Goal: Information Seeking & Learning: Understand process/instructions

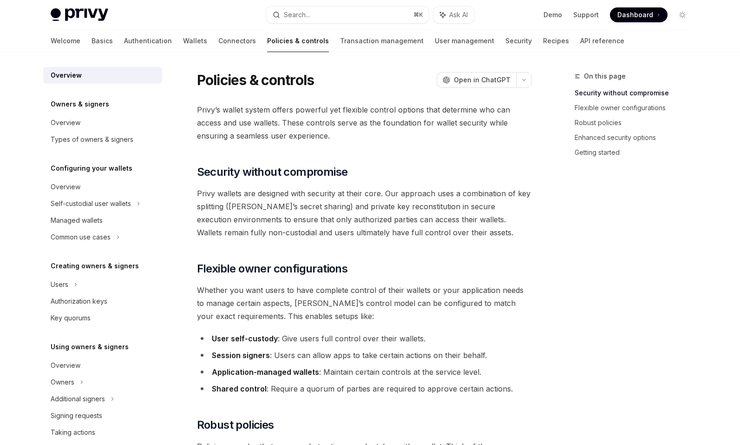
scroll to position [169, 0]
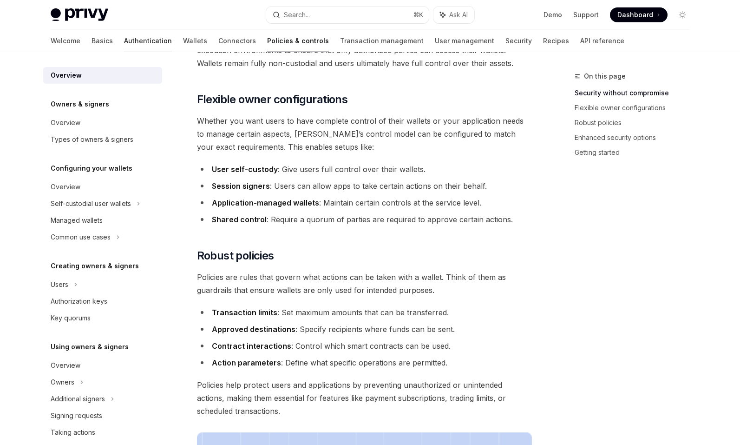
click at [124, 33] on link "Authentication" at bounding box center [148, 41] width 48 height 22
type textarea "*"
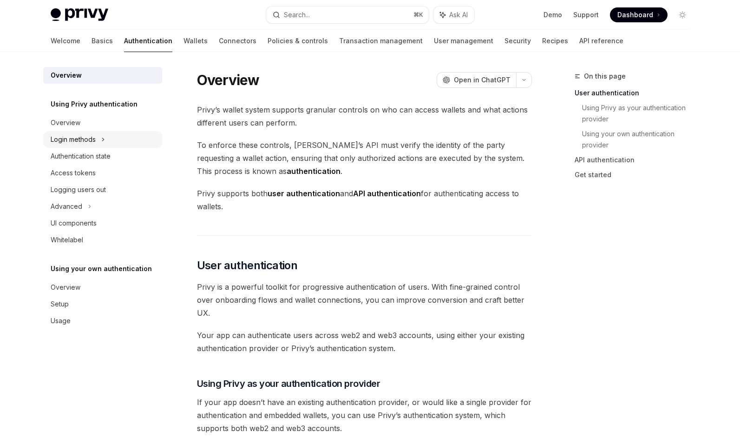
click at [125, 138] on div "Login methods" at bounding box center [102, 139] width 119 height 17
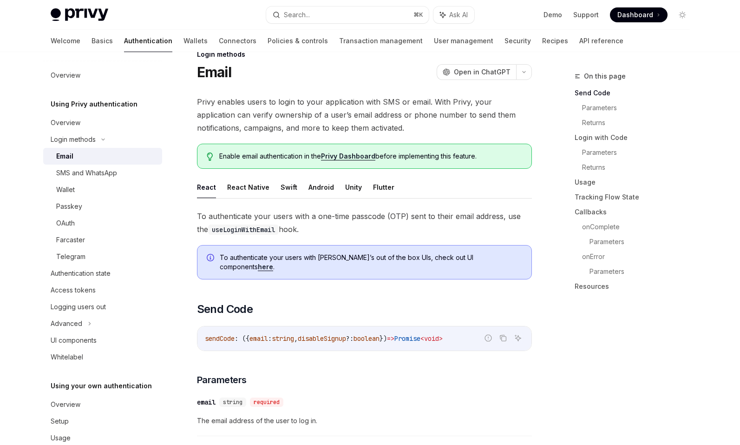
scroll to position [28, 0]
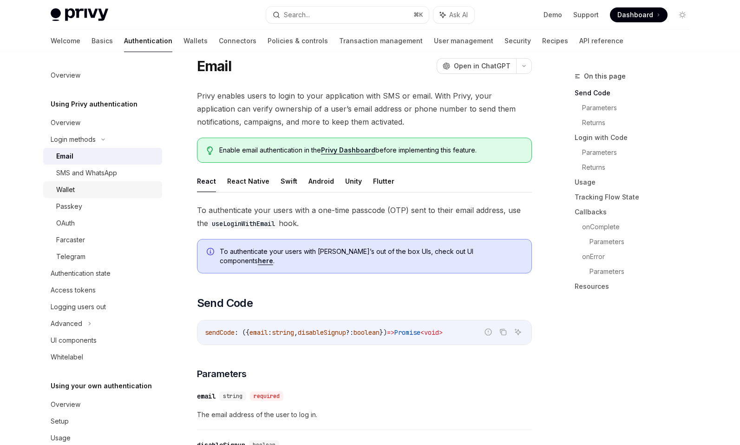
click at [134, 195] on div "Wallet" at bounding box center [106, 189] width 100 height 11
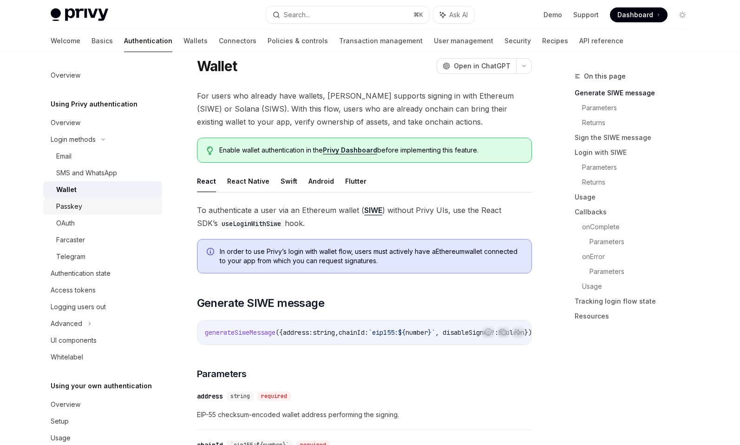
click at [134, 202] on div "Passkey" at bounding box center [106, 206] width 100 height 11
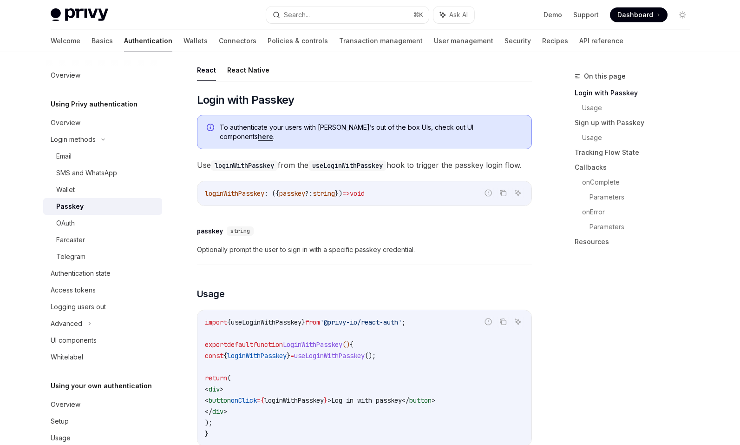
scroll to position [127, 0]
click at [256, 72] on button "React Native" at bounding box center [248, 69] width 42 height 22
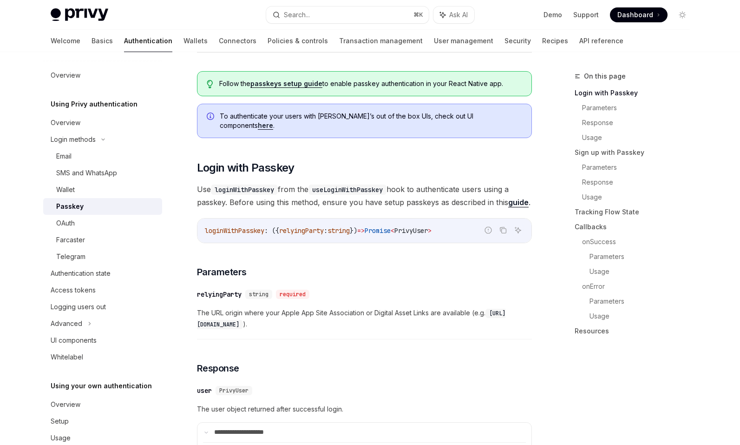
scroll to position [161, 0]
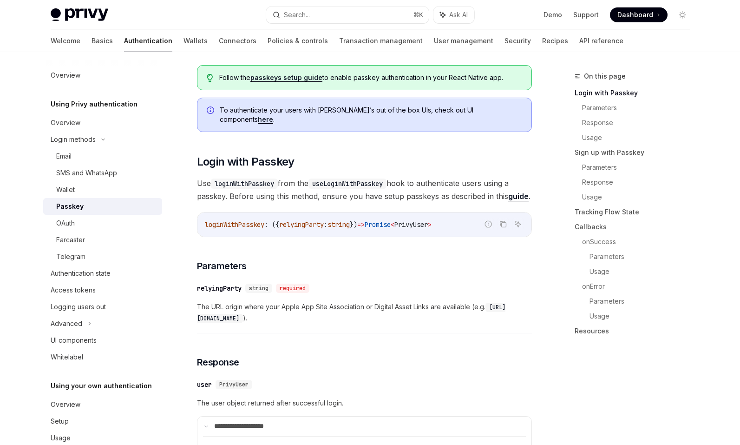
click at [268, 74] on link "passkeys setup guide" at bounding box center [286, 77] width 72 height 8
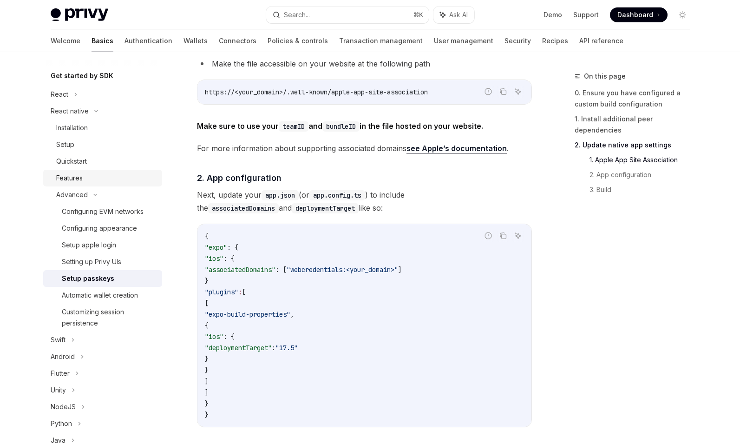
scroll to position [102, 0]
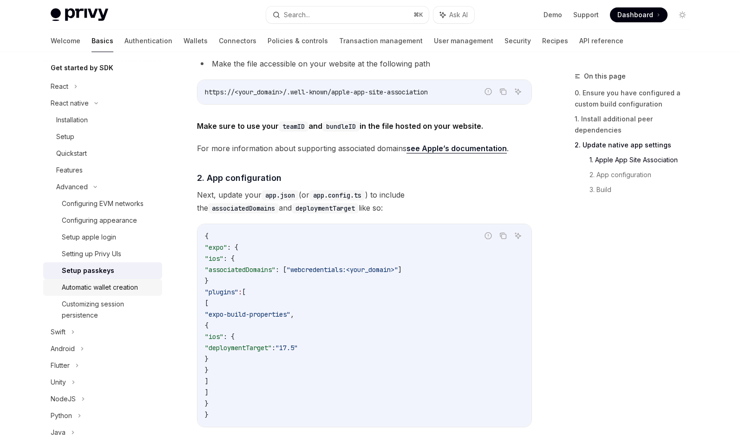
click at [119, 288] on div "Automatic wallet creation" at bounding box center [100, 287] width 76 height 11
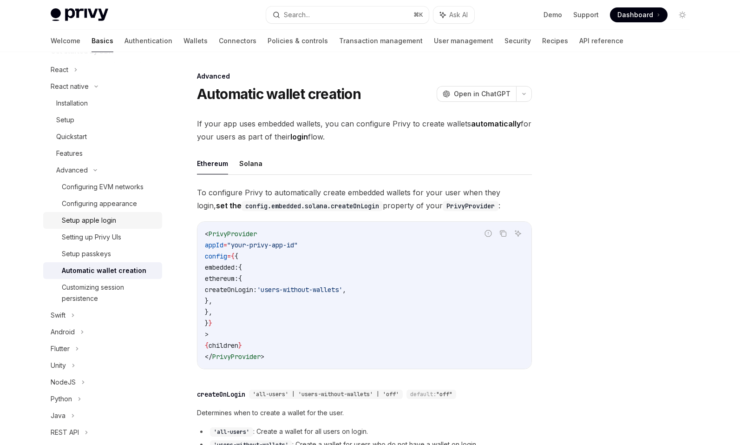
scroll to position [120, 0]
click at [137, 289] on div "Customizing session persistence" at bounding box center [109, 292] width 95 height 22
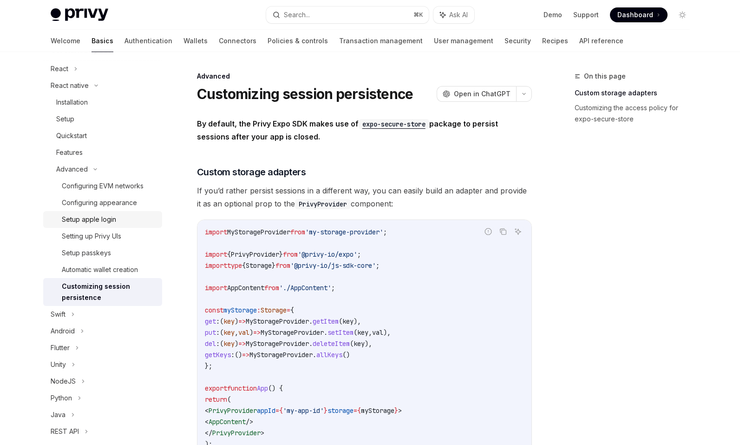
click at [135, 217] on div "Setup apple login" at bounding box center [109, 219] width 95 height 11
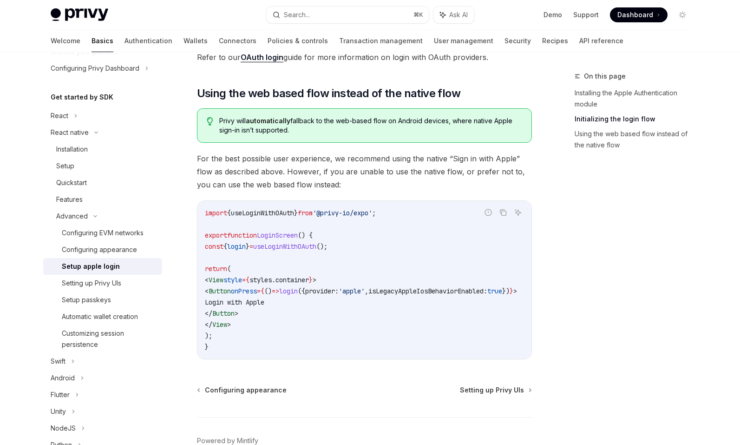
scroll to position [67, 0]
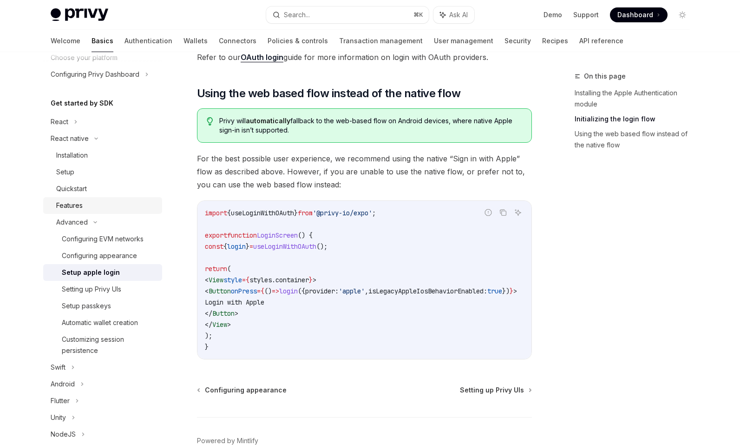
click at [119, 201] on div "Features" at bounding box center [106, 205] width 100 height 11
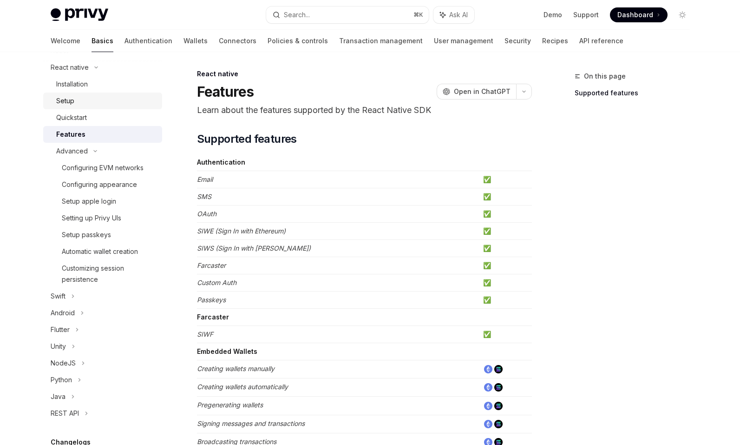
scroll to position [137, 0]
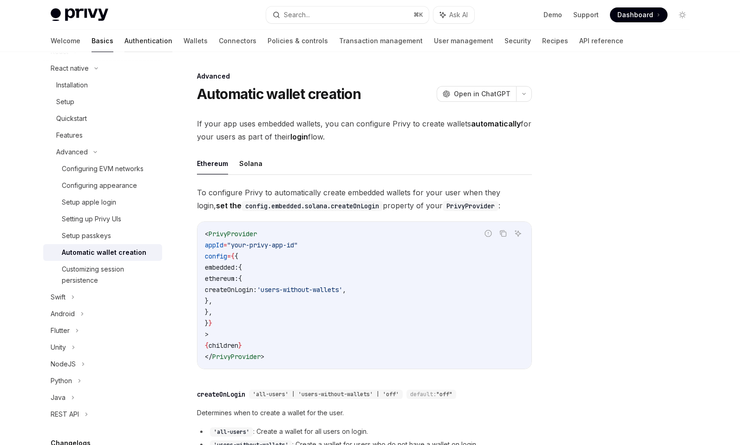
click at [125, 41] on link "Authentication" at bounding box center [149, 41] width 48 height 22
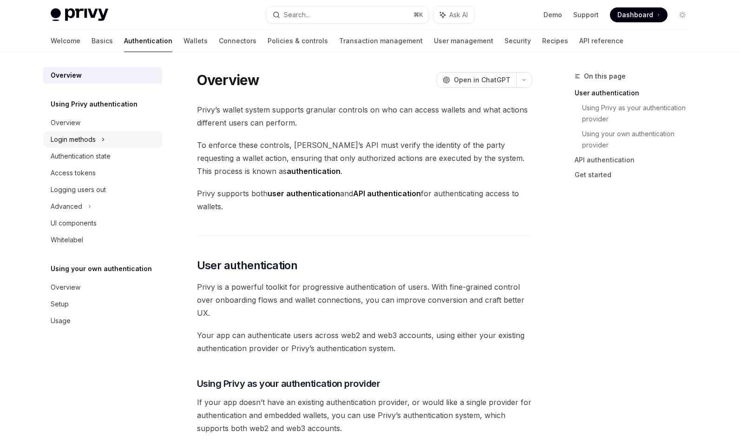
click at [123, 142] on div "Login methods" at bounding box center [102, 139] width 119 height 17
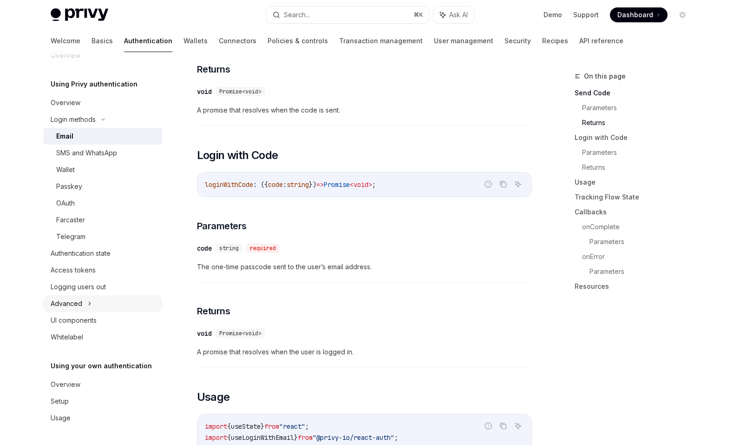
scroll to position [475, 0]
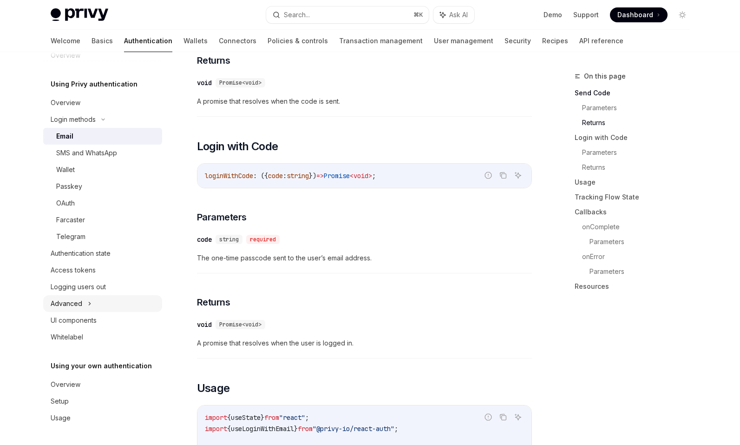
click at [120, 302] on div "Advanced" at bounding box center [102, 303] width 119 height 17
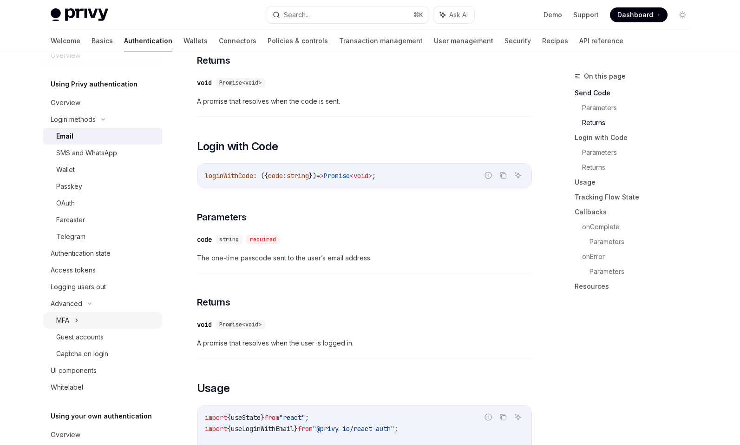
click at [117, 326] on div "MFA" at bounding box center [102, 320] width 119 height 17
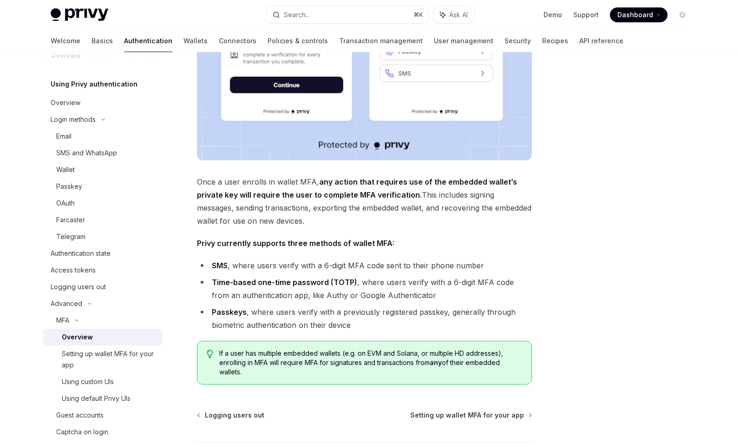
scroll to position [250, 0]
click at [190, 210] on div "MFA Overview OpenAI Open in ChatGPT OpenAI Open in ChatGPT Privy enables users …" at bounding box center [277, 171] width 513 height 702
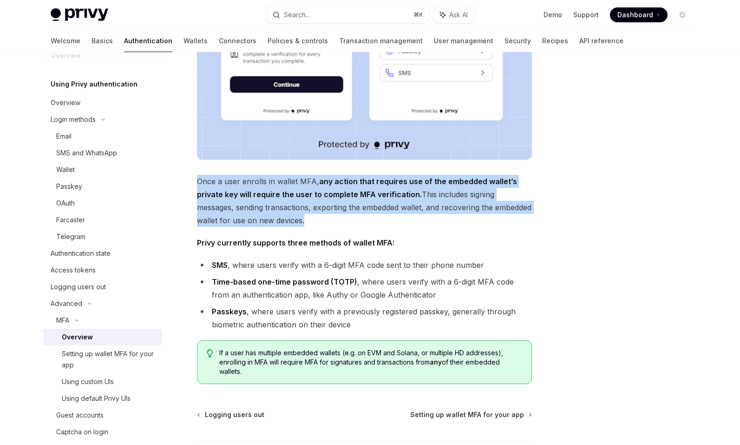
click at [190, 210] on div "MFA Overview OpenAI Open in ChatGPT OpenAI Open in ChatGPT Privy enables users …" at bounding box center [277, 171] width 513 height 702
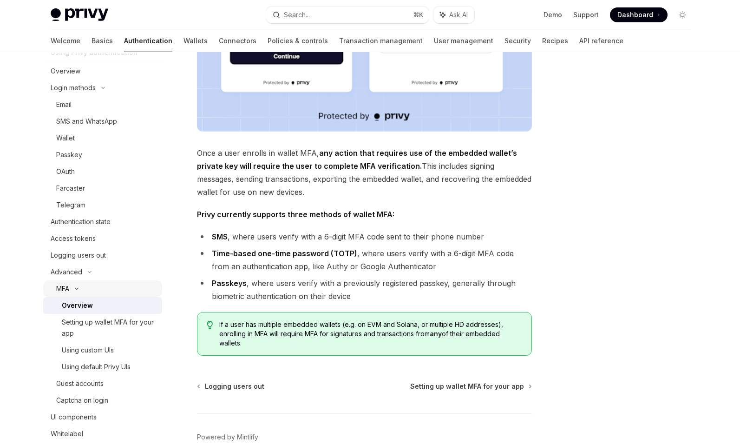
scroll to position [63, 0]
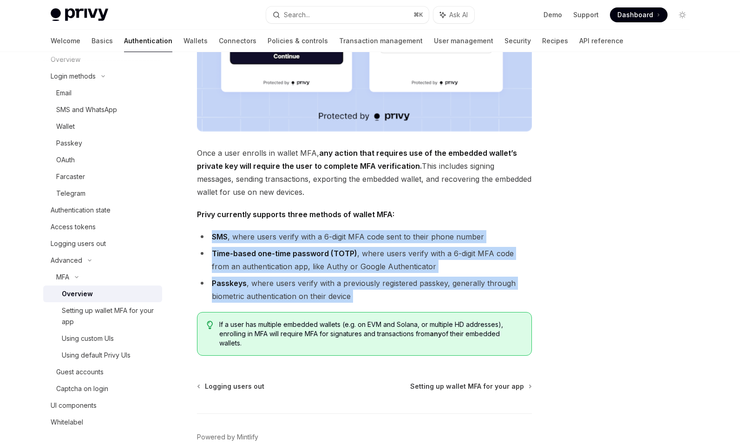
drag, startPoint x: 269, startPoint y: 308, endPoint x: 197, endPoint y: 226, distance: 108.4
click at [197, 226] on div "Privy enables users to set up multi-factor authentication (MFA) for embedded wa…" at bounding box center [364, 96] width 335 height 517
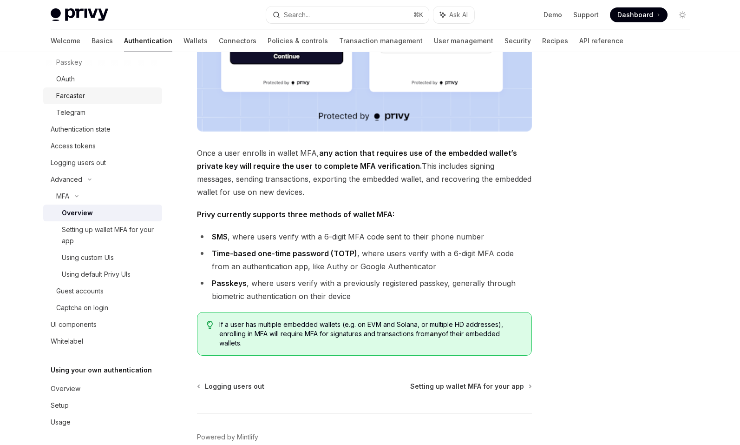
scroll to position [148, 0]
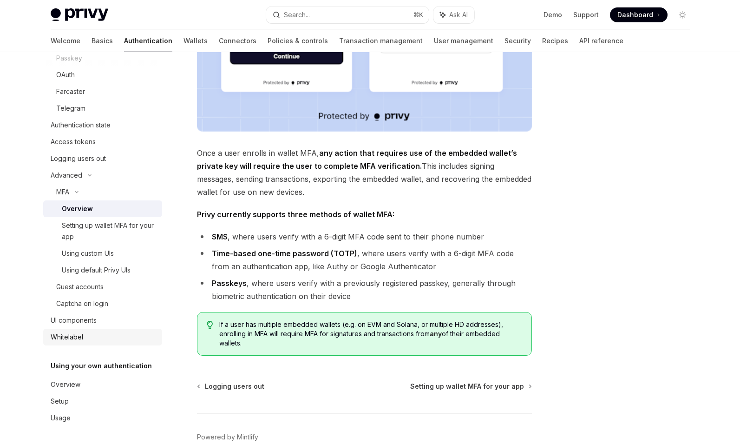
click at [110, 331] on div "Whitelabel" at bounding box center [104, 336] width 106 height 11
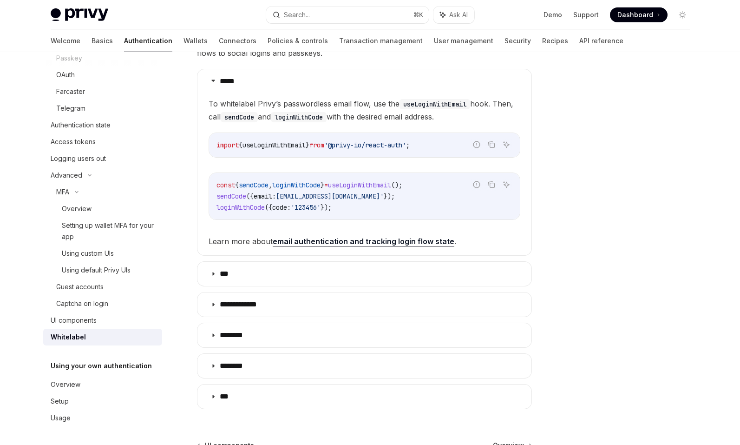
scroll to position [192, 0]
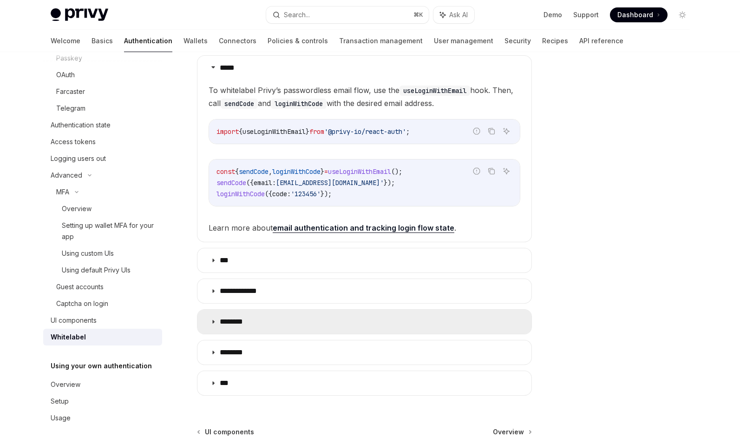
click at [208, 324] on summary "********" at bounding box center [364, 321] width 334 height 24
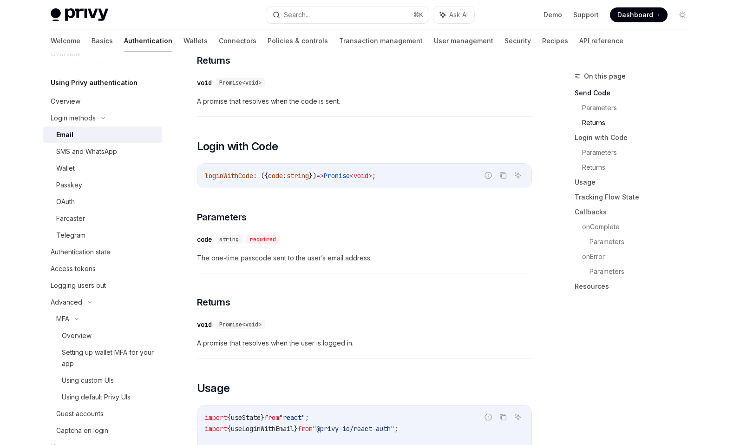
scroll to position [22, 0]
click at [91, 96] on div "Overview" at bounding box center [104, 100] width 106 height 11
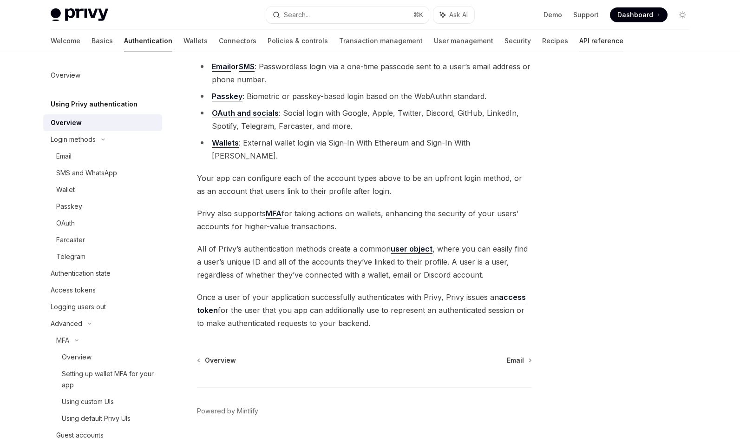
click at [579, 41] on link "API reference" at bounding box center [601, 41] width 44 height 22
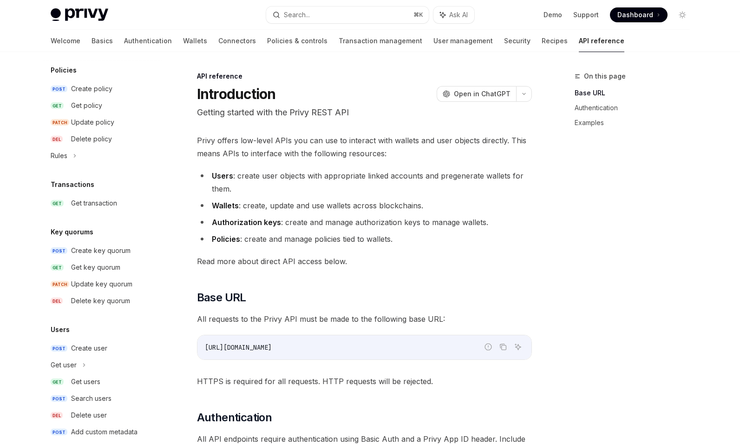
scroll to position [532, 0]
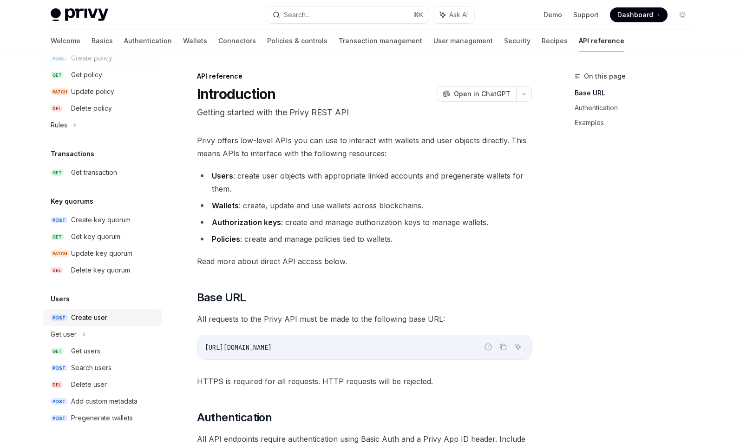
click at [107, 315] on div "Create user" at bounding box center [113, 317] width 85 height 11
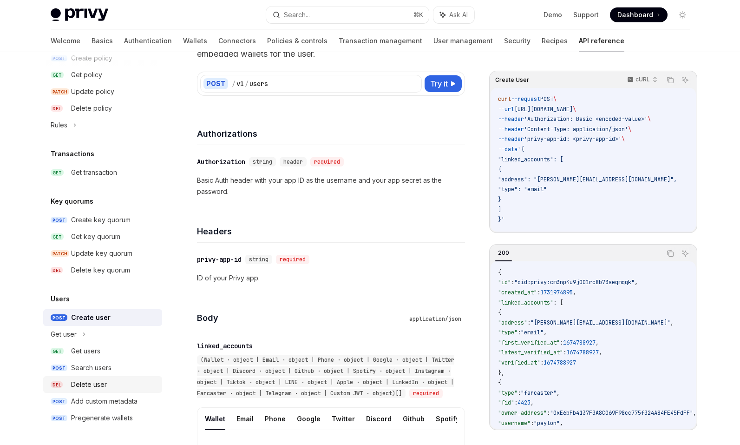
scroll to position [78, 0]
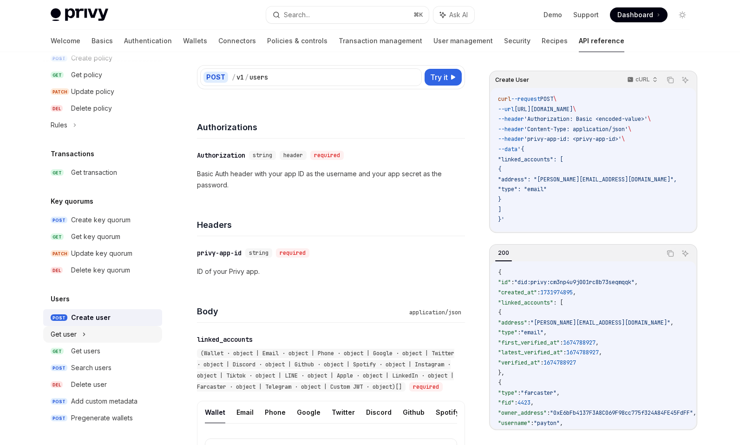
click at [114, 333] on div "Get user" at bounding box center [102, 334] width 119 height 17
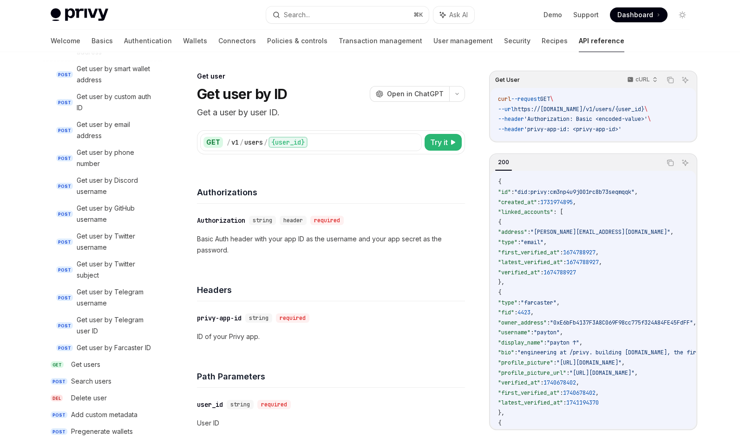
scroll to position [883, 0]
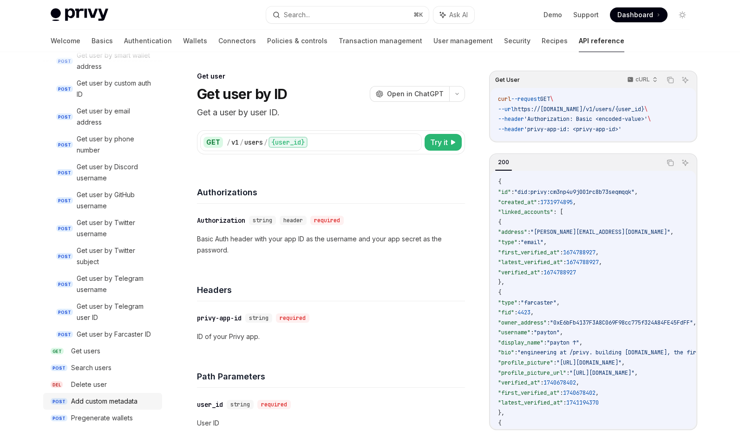
click at [111, 398] on div "Add custom metadata" at bounding box center [104, 400] width 66 height 11
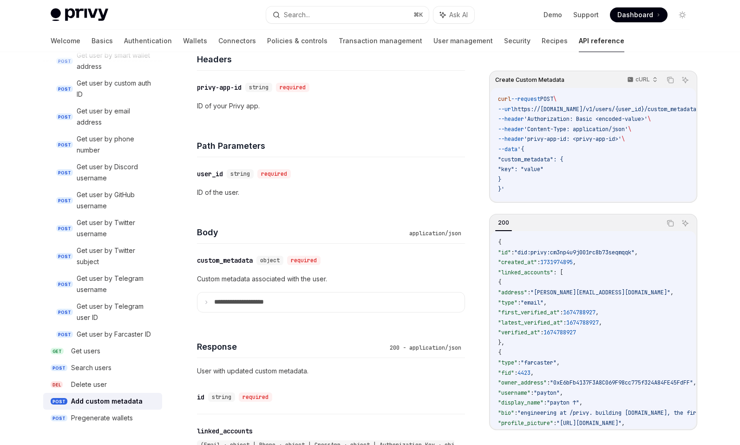
scroll to position [238, 0]
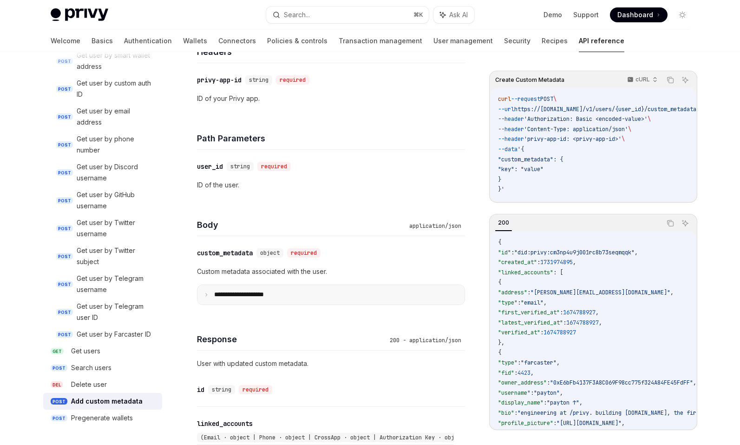
click at [210, 296] on summary "**********" at bounding box center [330, 295] width 267 height 20
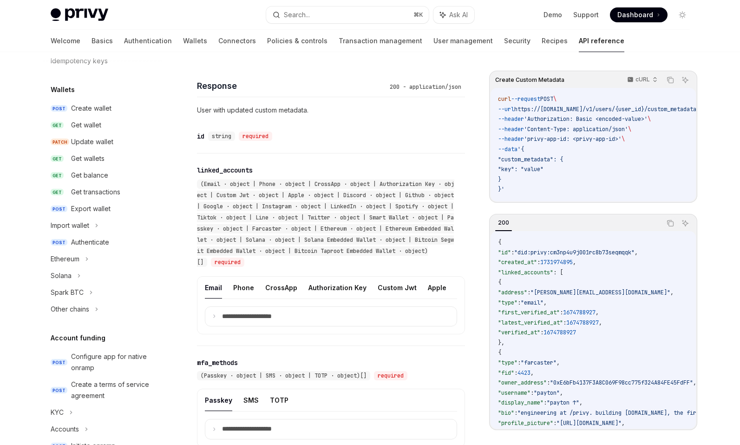
scroll to position [55, 0]
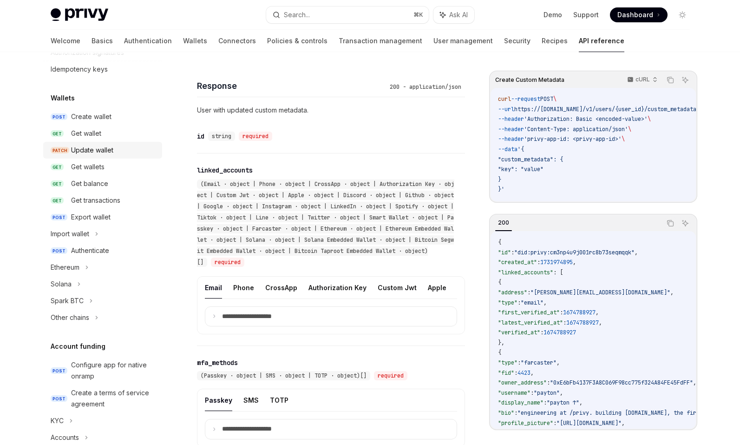
click at [147, 152] on div "Update wallet" at bounding box center [113, 150] width 85 height 11
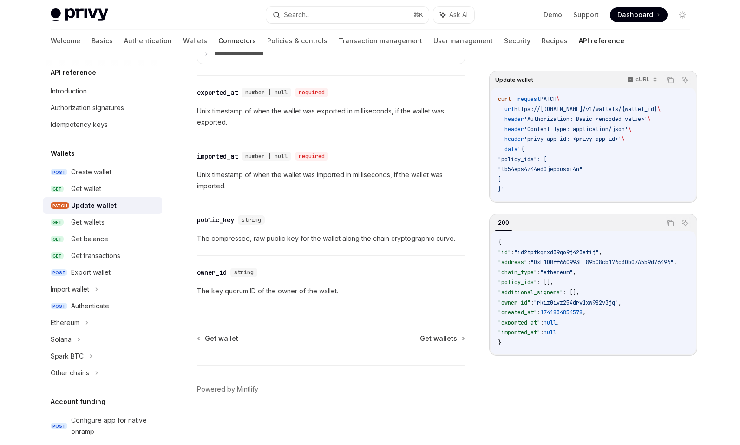
click at [218, 37] on link "Connectors" at bounding box center [237, 41] width 38 height 22
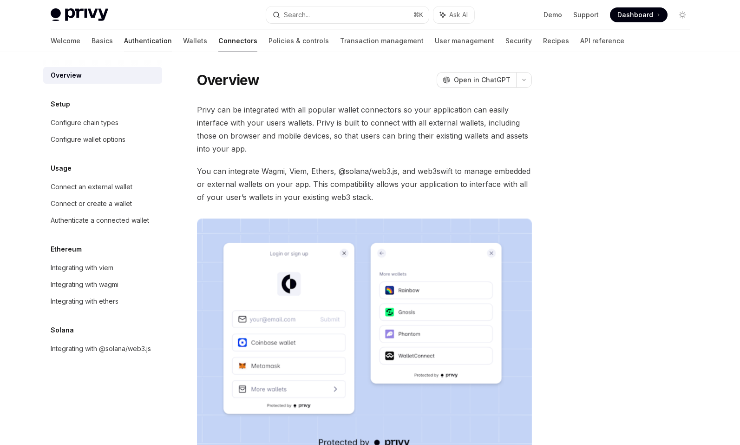
click at [124, 39] on link "Authentication" at bounding box center [148, 41] width 48 height 22
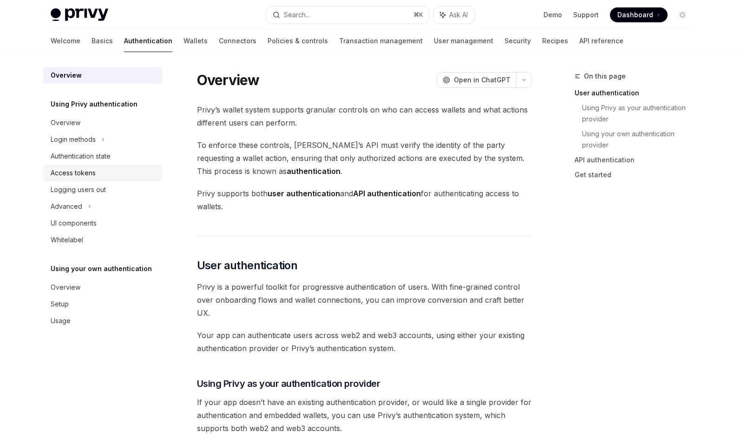
click at [144, 173] on div "Access tokens" at bounding box center [104, 172] width 106 height 11
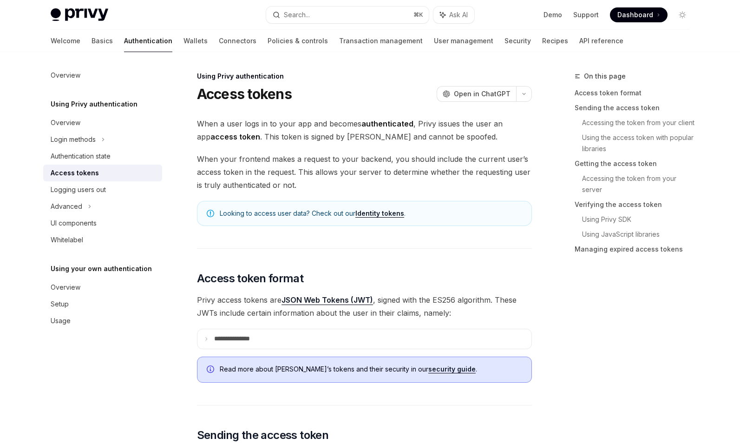
type textarea "*"
click at [604, 304] on div "On this page Access token format Sending the access token Accessing the token f…" at bounding box center [626, 258] width 141 height 374
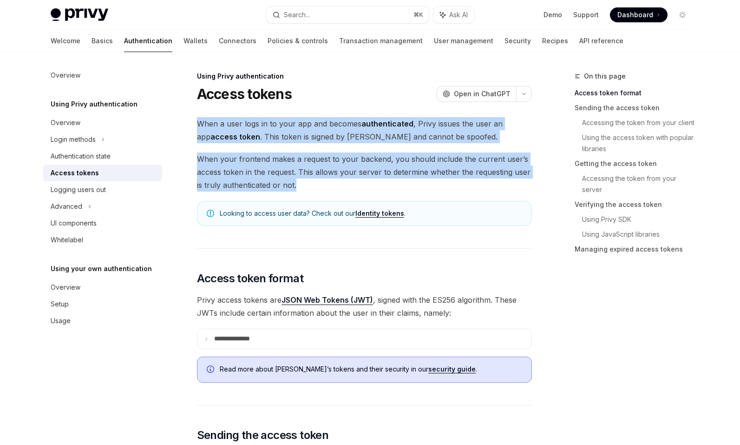
drag, startPoint x: 496, startPoint y: 180, endPoint x: 475, endPoint y: 105, distance: 77.7
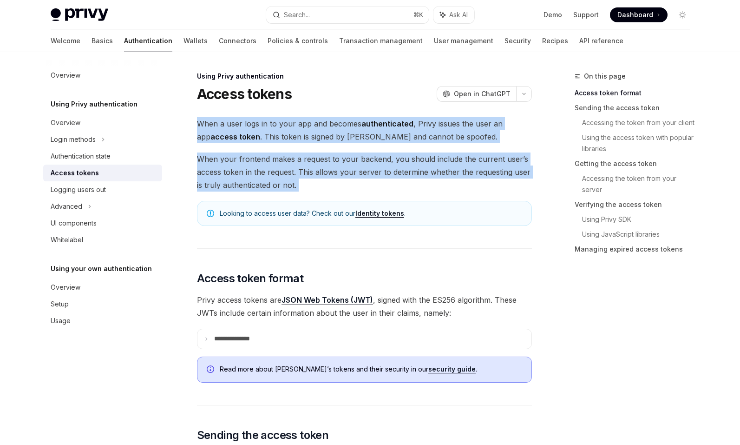
drag, startPoint x: 475, startPoint y: 106, endPoint x: 476, endPoint y: 181, distance: 74.8
click at [476, 181] on span "When your frontend makes a request to your backend, you should include the curr…" at bounding box center [364, 171] width 335 height 39
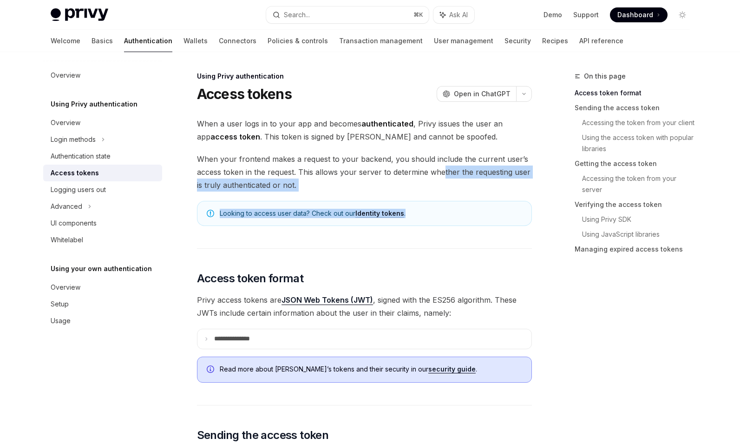
drag, startPoint x: 443, startPoint y: 217, endPoint x: 442, endPoint y: 172, distance: 45.1
click at [442, 172] on span "When your frontend makes a request to your backend, you should include the curr…" at bounding box center [364, 171] width 335 height 39
